Goal: Task Accomplishment & Management: Use online tool/utility

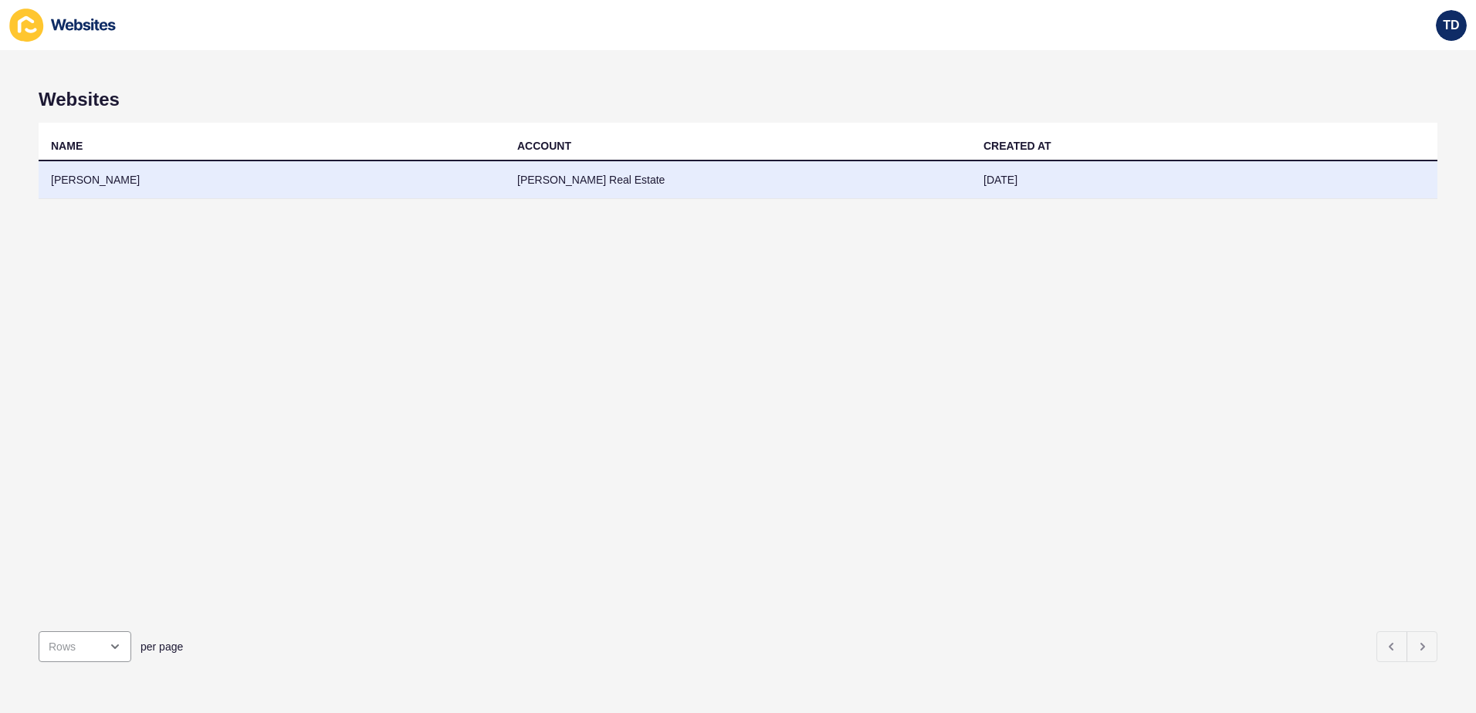
click at [394, 194] on td "[PERSON_NAME]" at bounding box center [272, 180] width 466 height 38
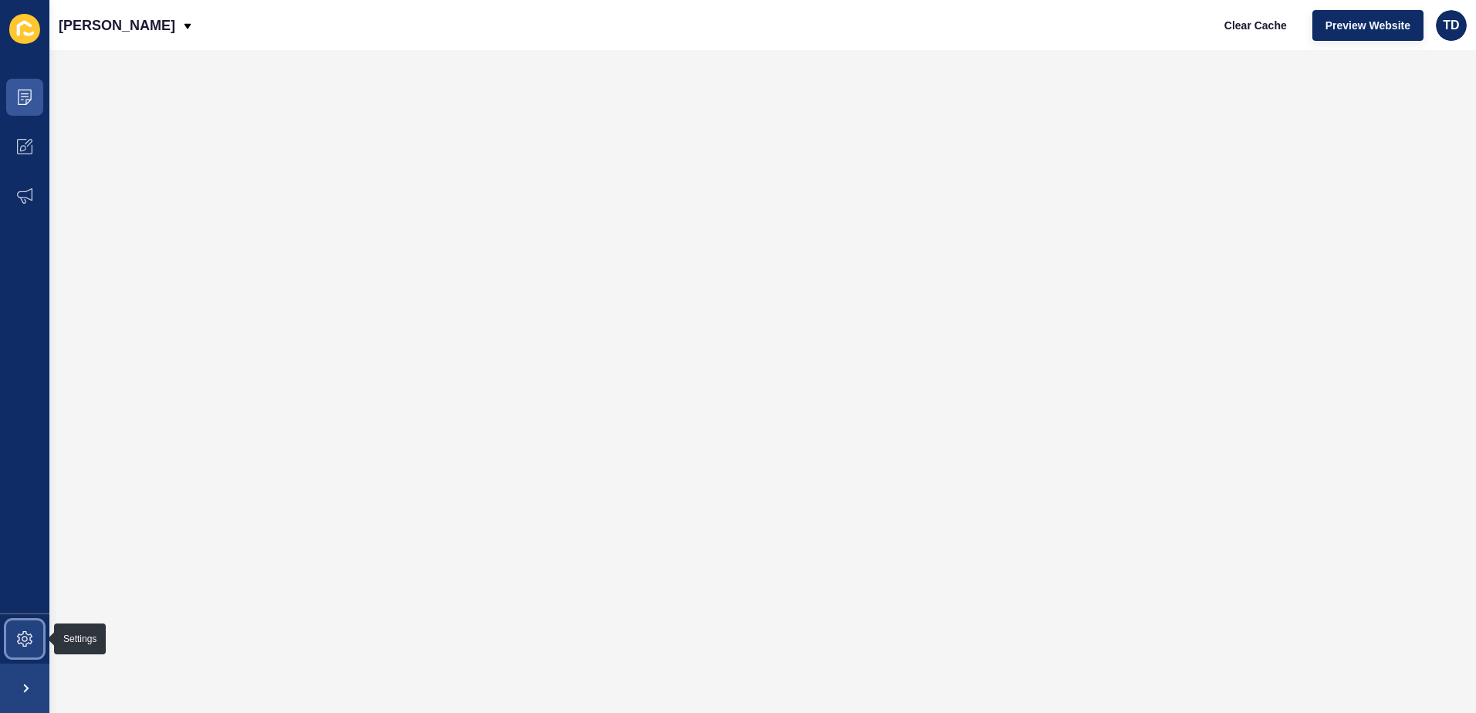
click at [21, 646] on icon at bounding box center [24, 638] width 15 height 15
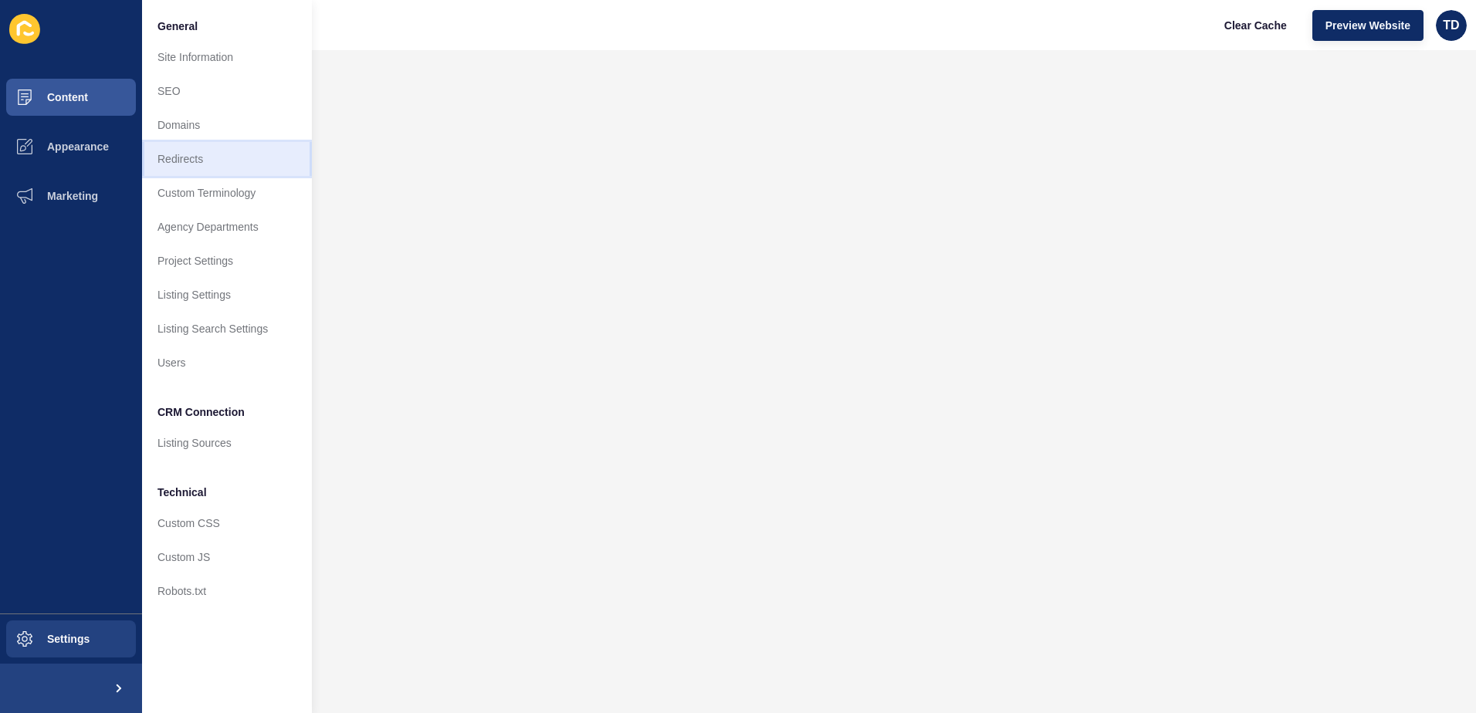
click at [184, 164] on link "Redirects" at bounding box center [227, 159] width 170 height 34
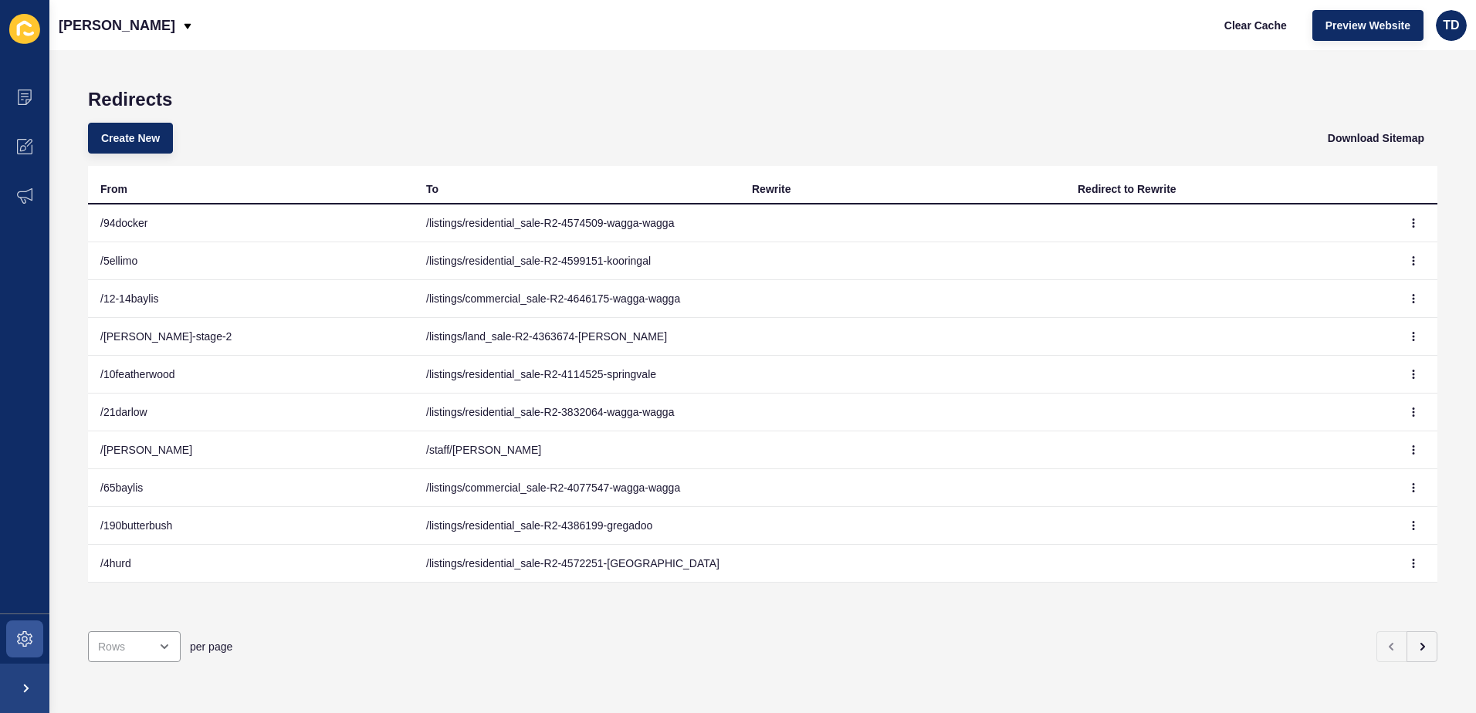
click at [127, 120] on div "Create New Download Sitemap" at bounding box center [762, 138] width 1349 height 56
click at [127, 128] on button "Create New" at bounding box center [130, 138] width 85 height 31
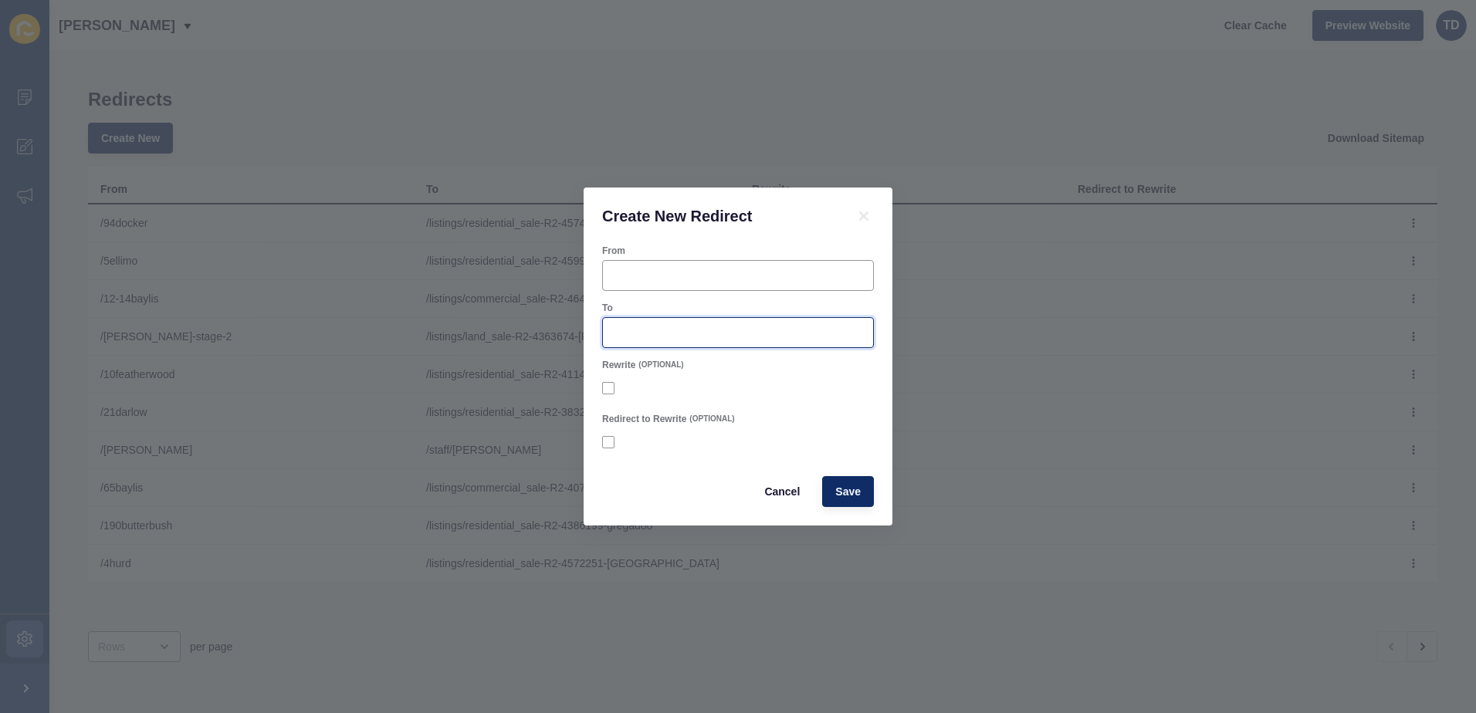
click at [712, 329] on input "To" at bounding box center [738, 332] width 252 height 15
paste input "/listings/residential_sale-R2-4695526-[GEOGRAPHIC_DATA]-[GEOGRAPHIC_DATA]"
type input "/listings/residential_sale-R2-4695526-[GEOGRAPHIC_DATA]-[GEOGRAPHIC_DATA]"
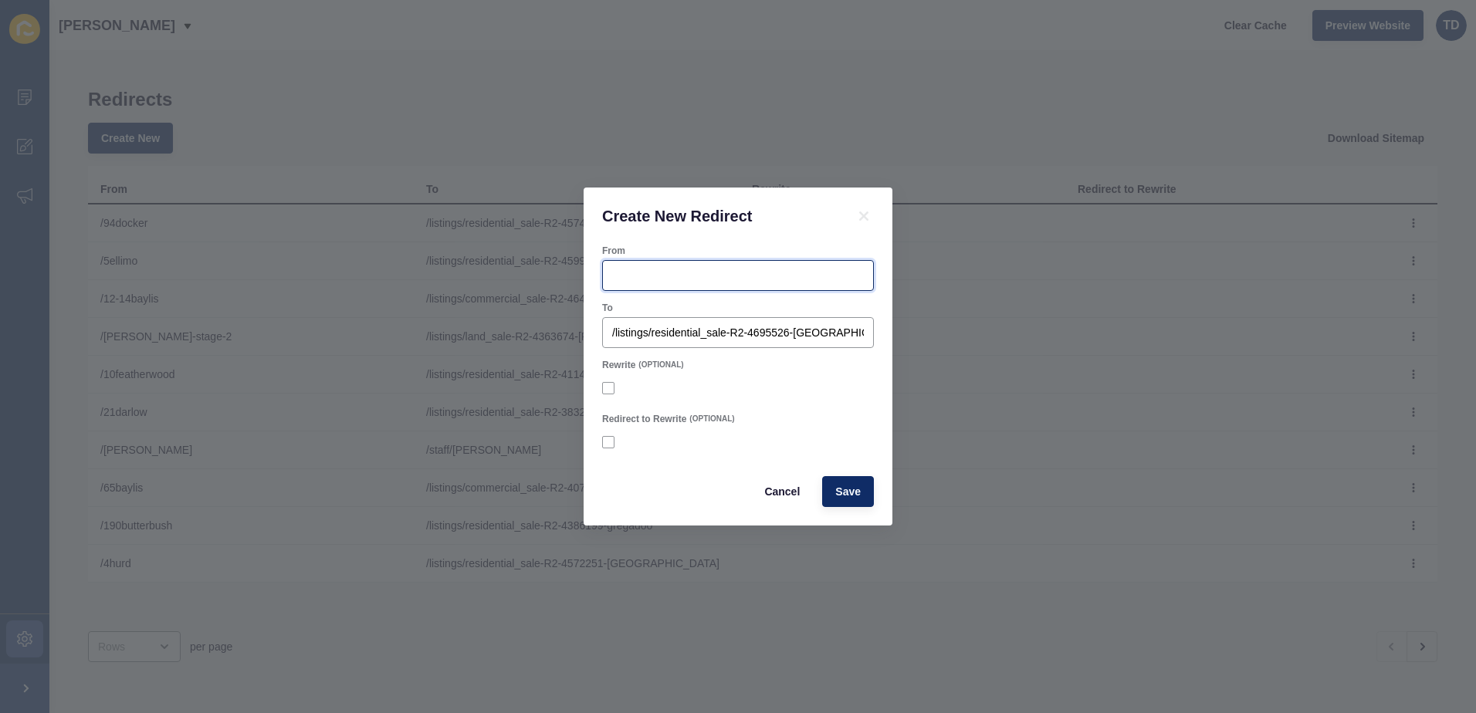
click at [708, 278] on input "From" at bounding box center [738, 275] width 252 height 15
type input "/8-49simmons"
click at [850, 486] on span "Save" at bounding box center [847, 491] width 25 height 15
